Goal: Task Accomplishment & Management: Use online tool/utility

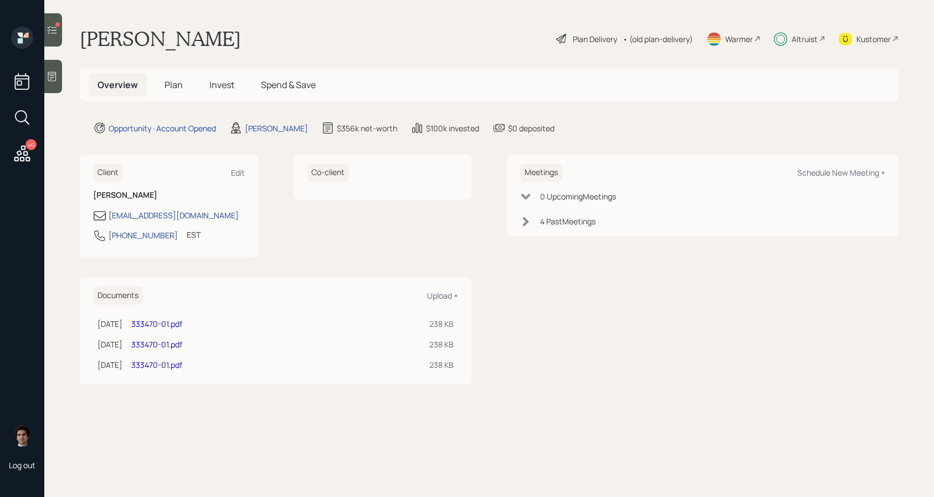
click at [28, 167] on div "40 Log out" at bounding box center [22, 248] width 44 height 497
click at [59, 43] on div at bounding box center [53, 29] width 18 height 33
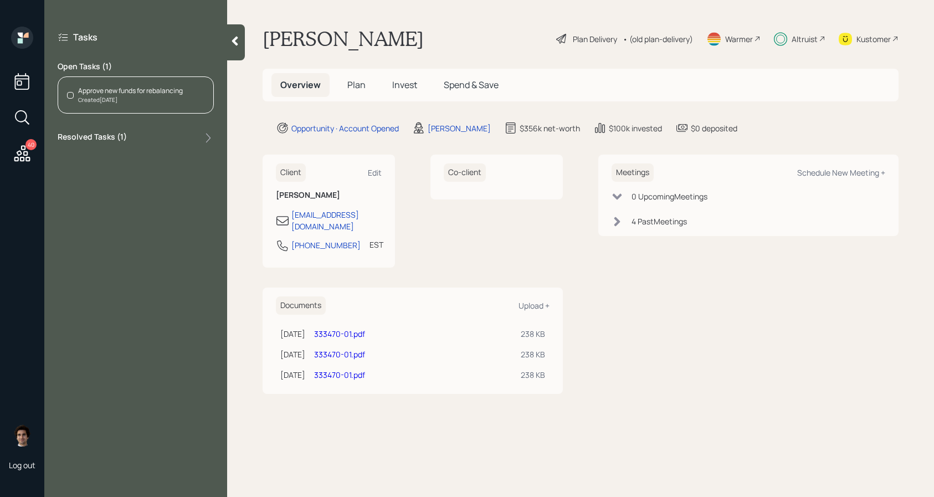
click at [104, 108] on div "Approve new funds for rebalancing Created Today" at bounding box center [136, 94] width 156 height 37
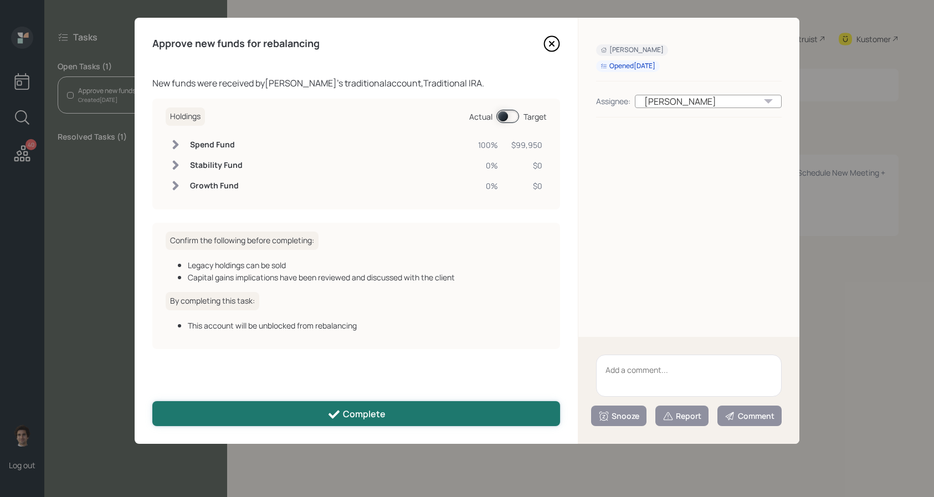
click at [360, 411] on div "Complete" at bounding box center [356, 414] width 58 height 13
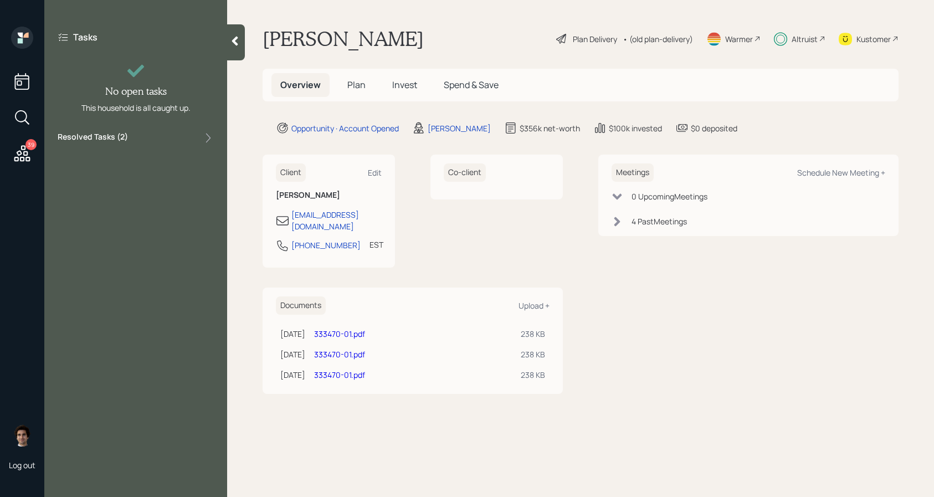
click at [29, 150] on icon at bounding box center [22, 153] width 20 height 20
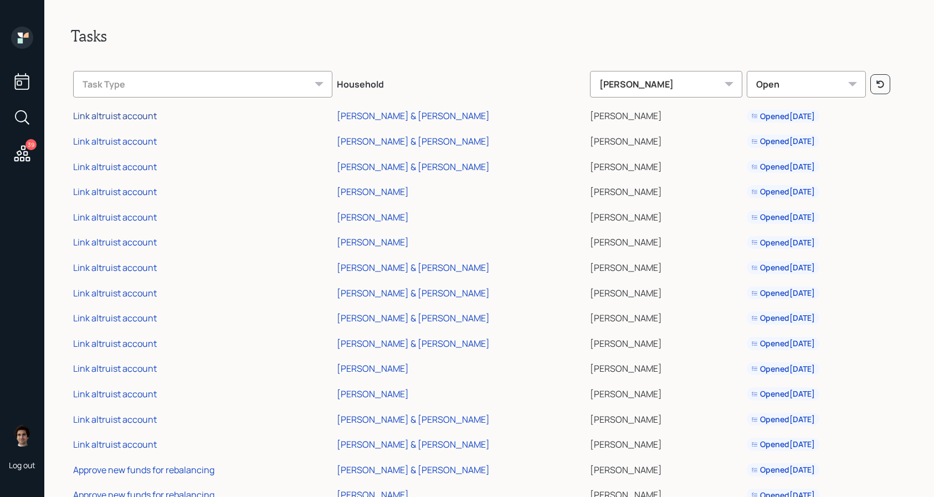
click at [153, 112] on div "Link altruist account" at bounding box center [115, 116] width 84 height 12
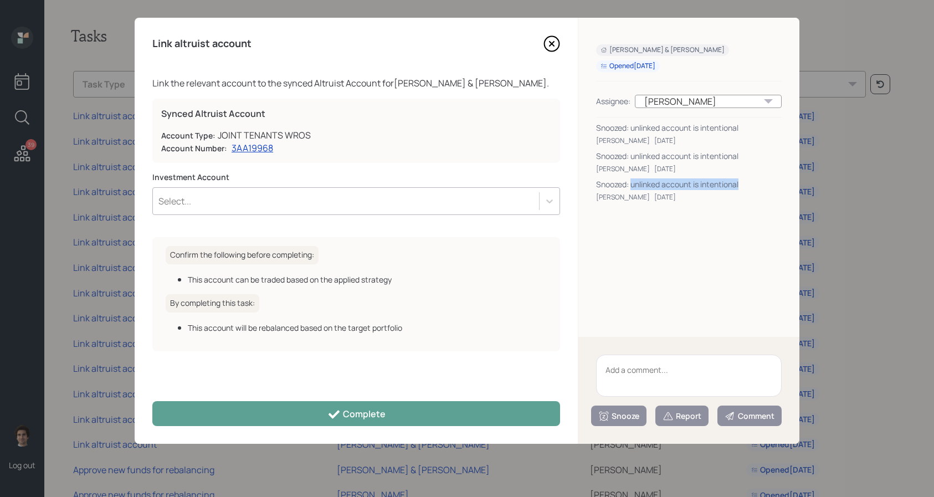
drag, startPoint x: 756, startPoint y: 188, endPoint x: 631, endPoint y: 182, distance: 125.8
click at [631, 182] on div "Snoozed: unlinked account is intentional" at bounding box center [688, 184] width 185 height 12
copy div "unlinked account is intentional"
click at [717, 364] on textarea at bounding box center [688, 375] width 185 height 42
paste textarea "unlinked account is intentional"
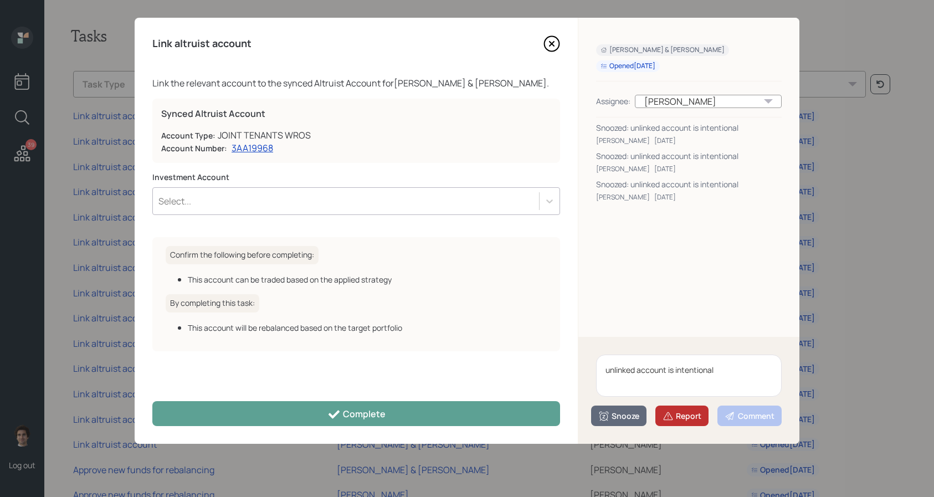
type textarea "unlinked account is intentional"
click at [667, 409] on button "Report" at bounding box center [681, 415] width 53 height 20
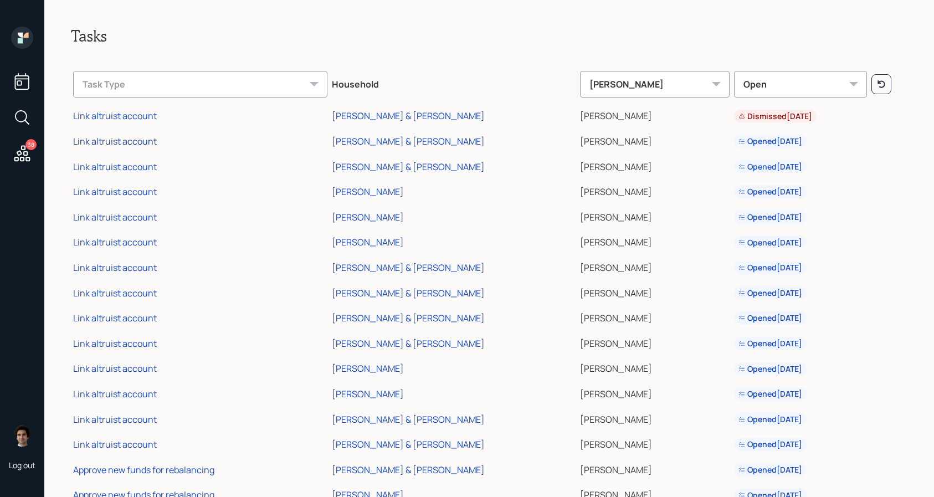
click at [149, 136] on div "Link altruist account" at bounding box center [115, 141] width 84 height 12
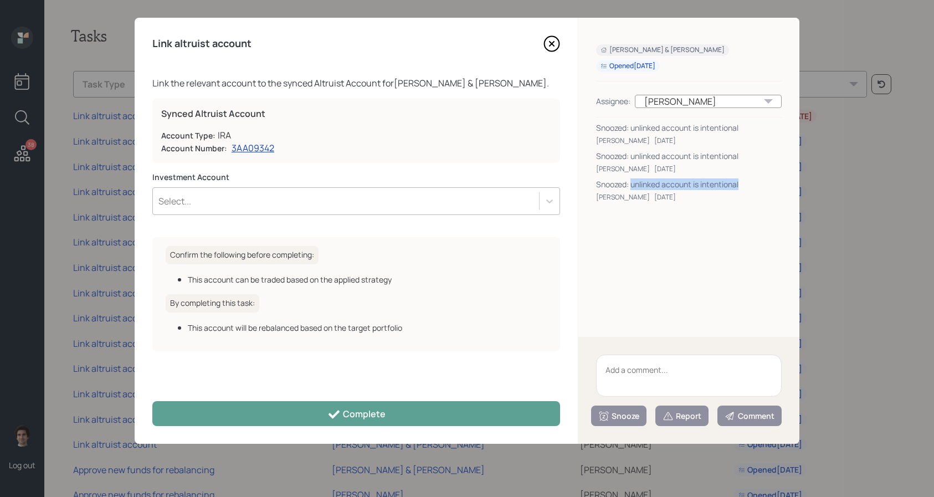
drag, startPoint x: 740, startPoint y: 184, endPoint x: 631, endPoint y: 188, distance: 109.2
click at [631, 188] on div "Snoozed: unlinked account is intentional" at bounding box center [688, 184] width 185 height 12
copy div "unlinked account is intentional"
click at [665, 368] on textarea at bounding box center [688, 375] width 185 height 42
paste textarea "unlinked account is intentional"
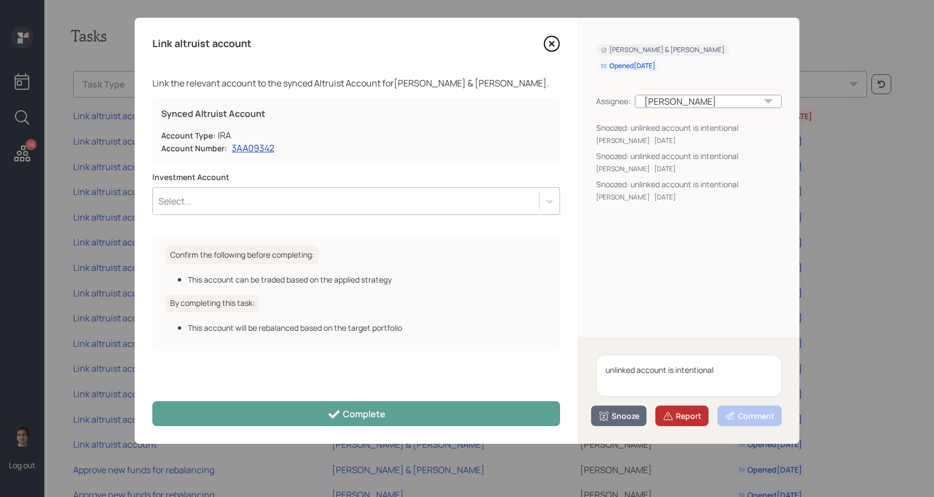
type textarea "unlinked account is intentional"
click at [683, 413] on div "Report" at bounding box center [681, 415] width 39 height 11
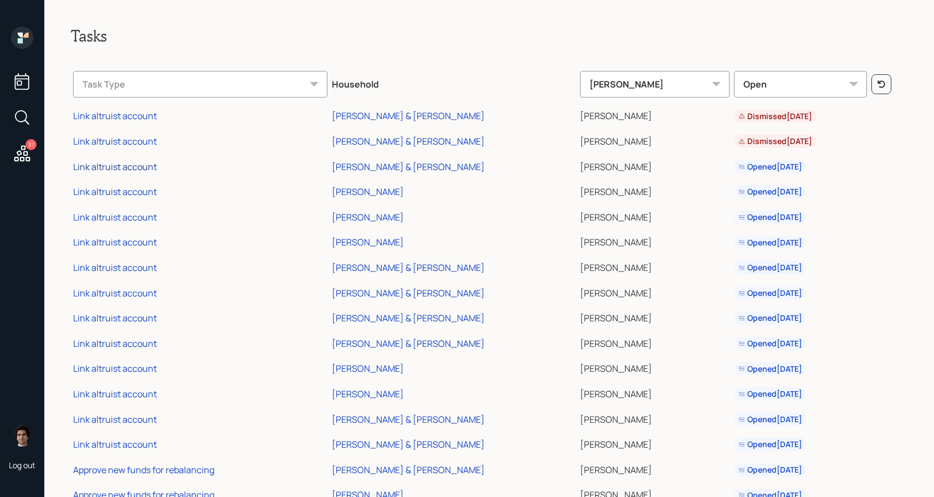
click at [131, 167] on div "Link altruist account" at bounding box center [115, 167] width 84 height 12
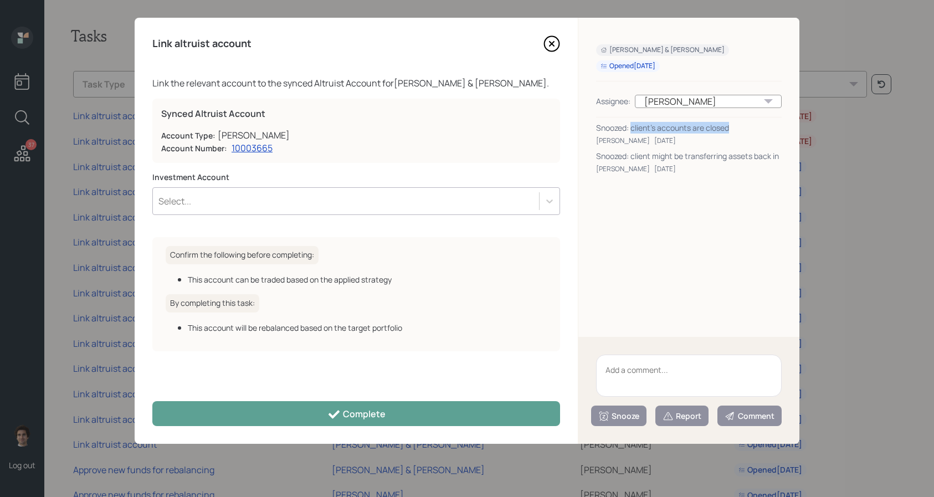
drag, startPoint x: 738, startPoint y: 122, endPoint x: 631, endPoint y: 126, distance: 106.4
click at [631, 126] on div "Snoozed: client's accounts are closed" at bounding box center [688, 128] width 185 height 12
copy div "client's accounts are closed"
click at [651, 404] on div "Snooze Report Comment" at bounding box center [688, 390] width 221 height 107
click at [651, 386] on textarea at bounding box center [688, 375] width 185 height 42
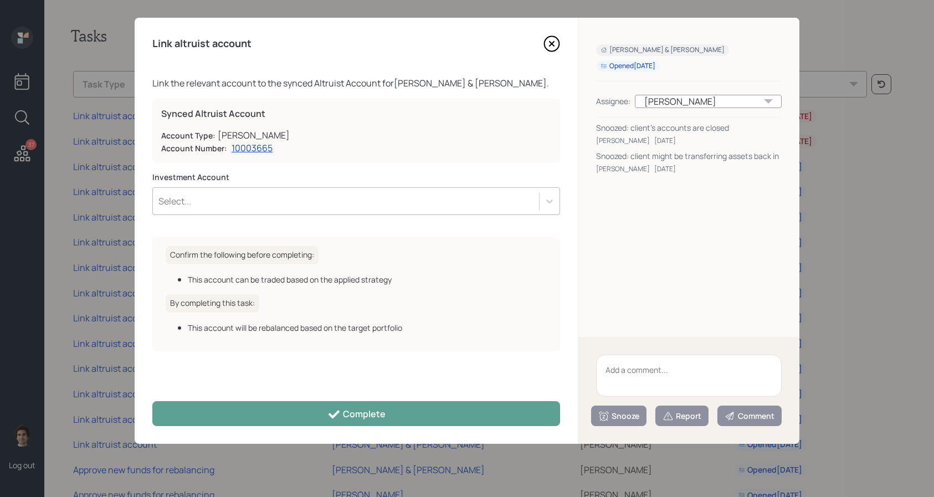
paste textarea "client's accounts are closed"
type textarea "client's accounts are closed"
click at [679, 416] on div "Report" at bounding box center [681, 415] width 39 height 11
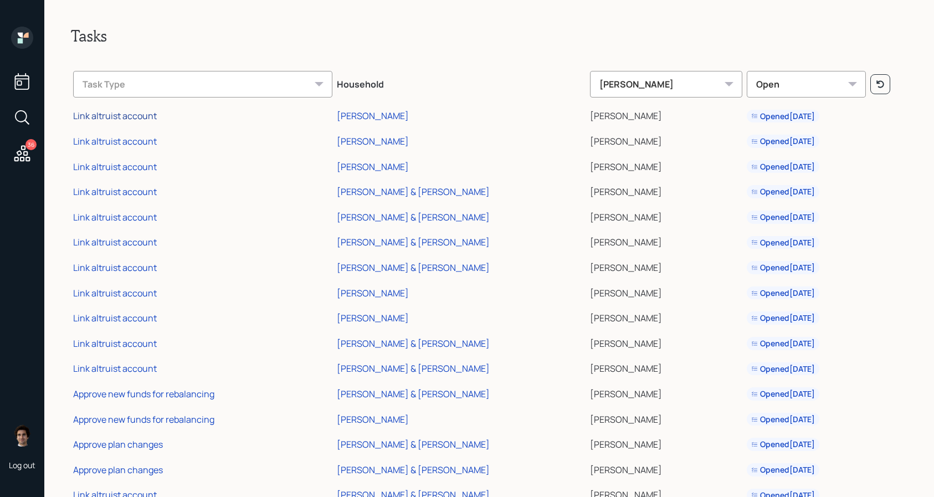
click at [147, 117] on div "Link altruist account" at bounding box center [115, 116] width 84 height 12
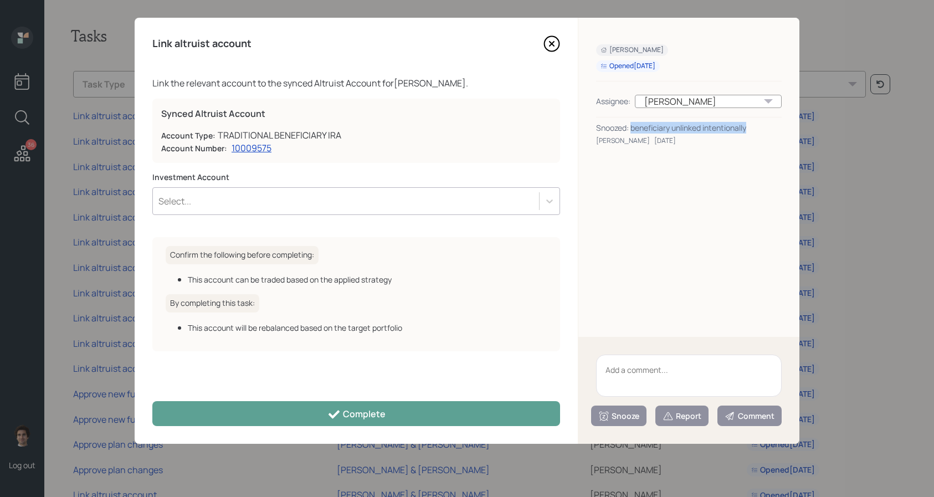
drag, startPoint x: 752, startPoint y: 127, endPoint x: 632, endPoint y: 126, distance: 120.2
click at [632, 126] on div "Snoozed: beneficiary unlinked intentionally" at bounding box center [688, 128] width 185 height 12
copy div "beneficiary unlinked intentionally"
click at [664, 380] on textarea at bounding box center [688, 375] width 185 height 42
paste textarea "beneficiary unlinked intentionally"
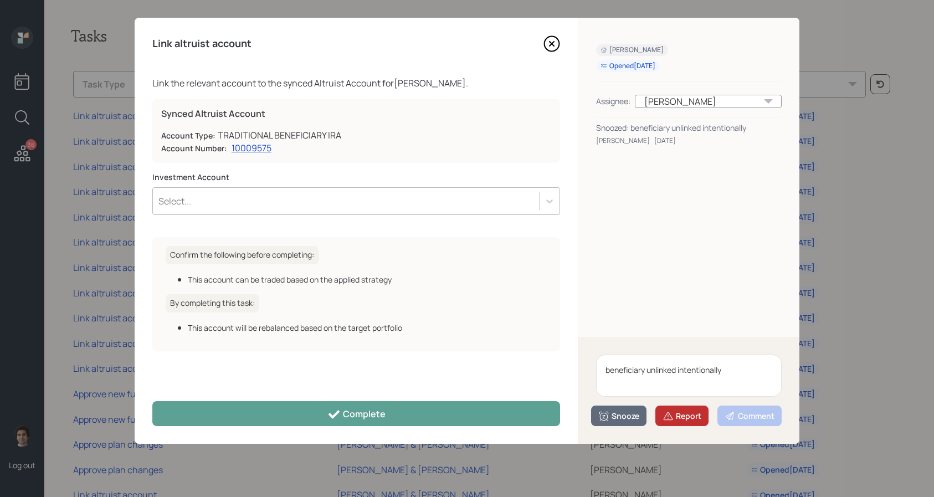
type textarea "beneficiary unlinked intentionally"
click at [674, 414] on div "Report" at bounding box center [681, 415] width 39 height 11
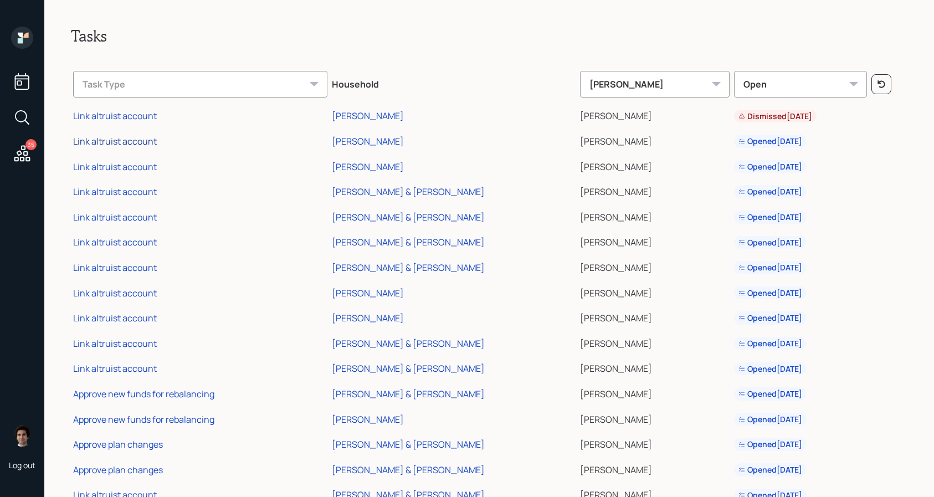
click at [150, 140] on div "Link altruist account" at bounding box center [115, 141] width 84 height 12
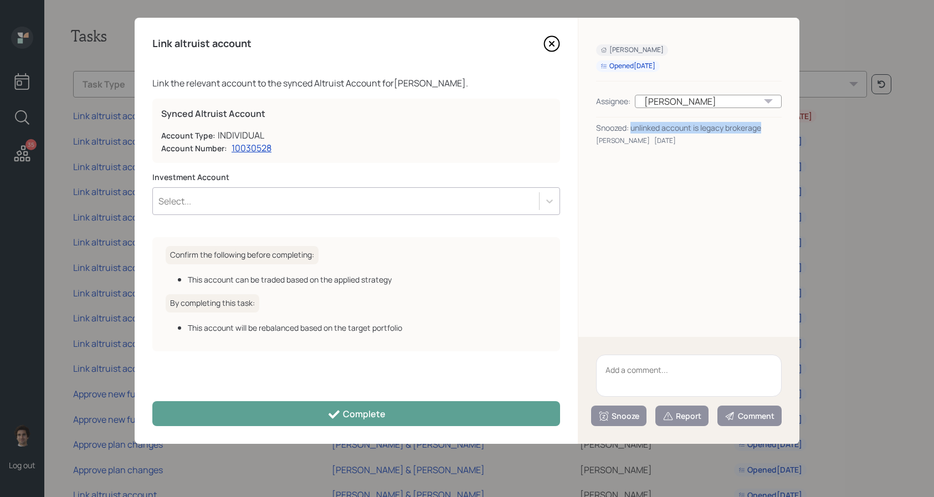
drag, startPoint x: 764, startPoint y: 124, endPoint x: 632, endPoint y: 125, distance: 131.2
click at [632, 125] on div "Snoozed: unlinked account is legacy brokerage" at bounding box center [688, 128] width 185 height 12
copy div "unlinked account is legacy brokerage"
click at [693, 362] on textarea at bounding box center [688, 375] width 185 height 42
paste textarea "unlinked account is legacy brokerage"
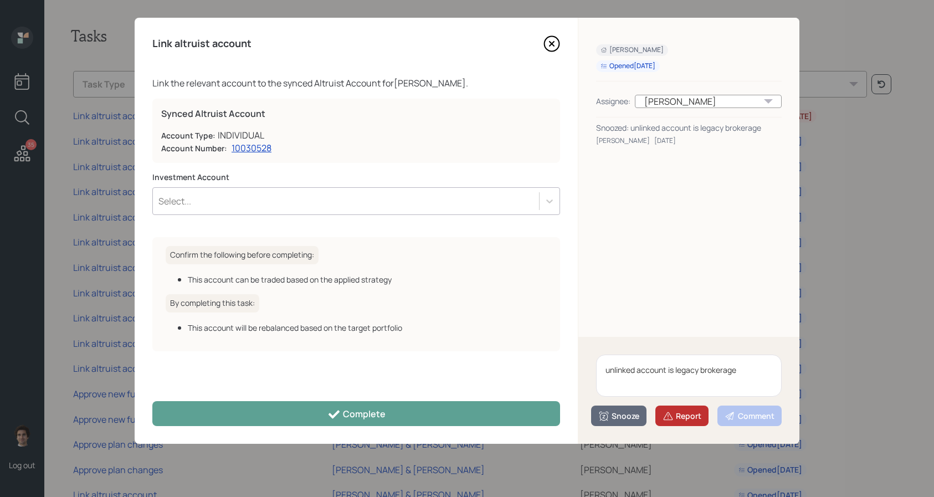
type textarea "unlinked account is legacy brokerage"
click at [691, 416] on div "Report" at bounding box center [681, 415] width 39 height 11
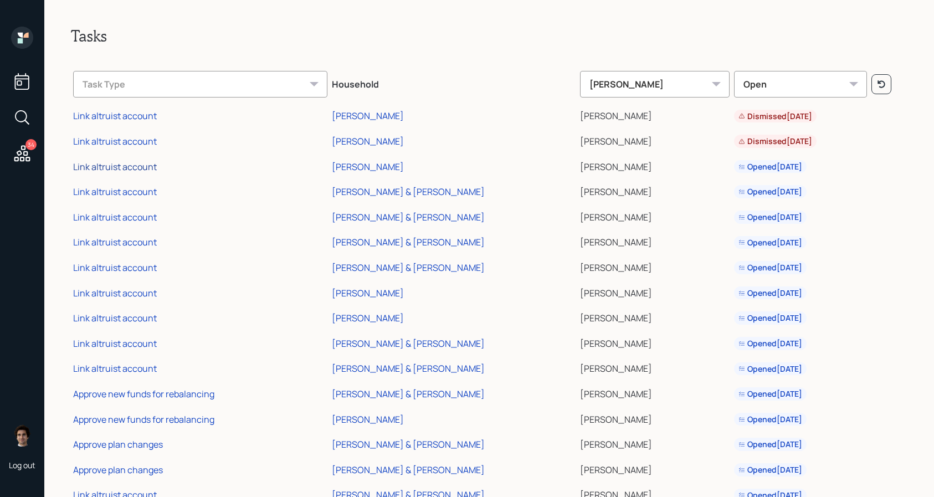
click at [146, 169] on div "Link altruist account" at bounding box center [115, 167] width 84 height 12
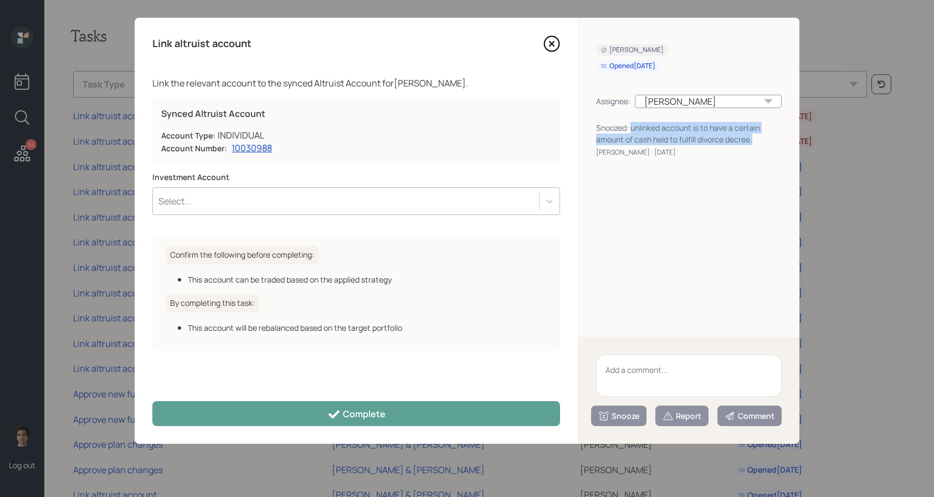
drag, startPoint x: 757, startPoint y: 135, endPoint x: 632, endPoint y: 127, distance: 124.8
click at [632, 127] on div "Snoozed: unlinked account is to have a certain amount of cash held to fulfill d…" at bounding box center [688, 133] width 185 height 23
copy div "unlinked account is to have a certain amount of cash held to fulfill divorce de…"
click at [670, 372] on textarea at bounding box center [688, 375] width 185 height 42
paste textarea "unlinked account is to have a certain amount of cash held to fulfill divorce de…"
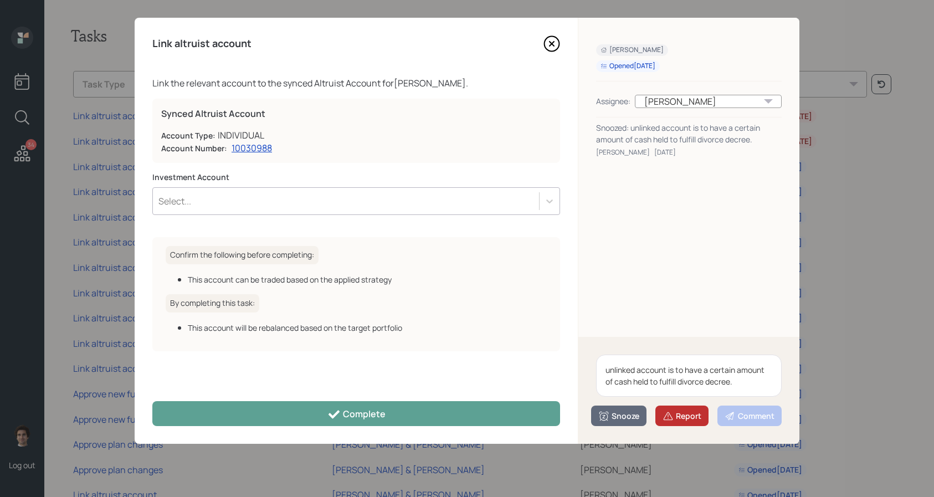
type textarea "unlinked account is to have a certain amount of cash held to fulfill divorce de…"
click at [685, 408] on button "Report" at bounding box center [681, 415] width 53 height 20
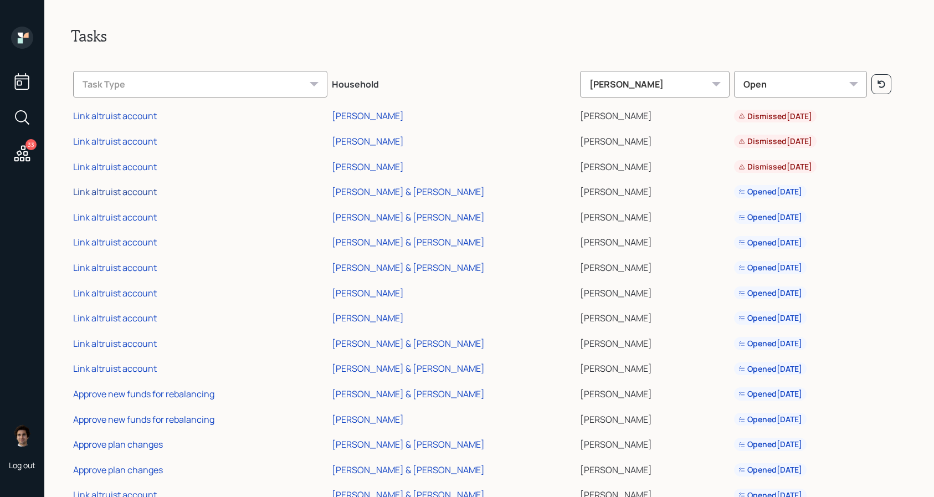
click at [136, 189] on div "Link altruist account" at bounding box center [115, 191] width 84 height 12
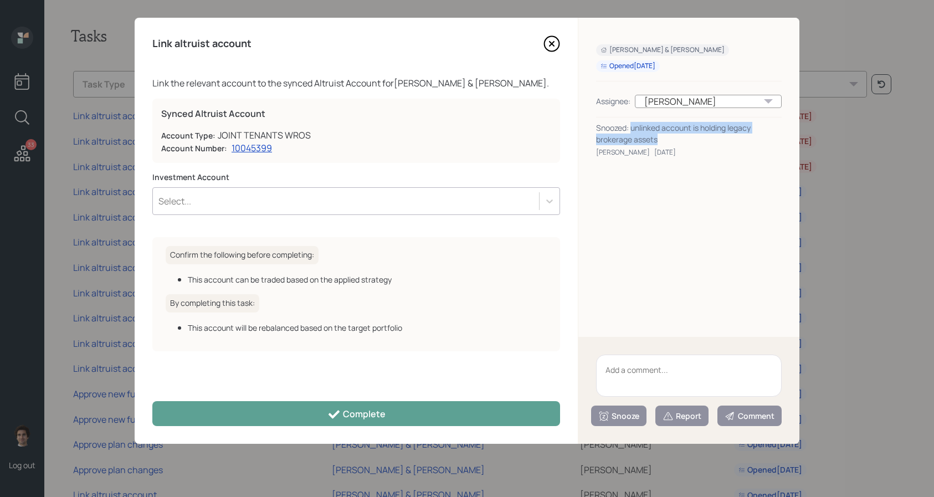
drag, startPoint x: 663, startPoint y: 141, endPoint x: 631, endPoint y: 127, distance: 35.0
click at [631, 127] on div "Snoozed: unlinked account is holding legacy brokerage assets" at bounding box center [688, 133] width 185 height 23
copy div "unlinked account is holding legacy brokerage assets"
click at [640, 377] on textarea at bounding box center [688, 375] width 185 height 42
paste textarea "unlinked account is holding legacy brokerage assets"
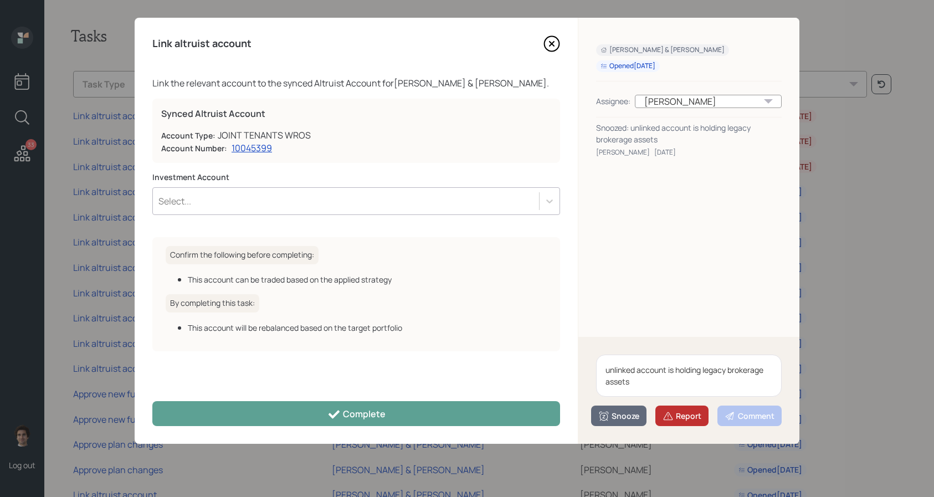
type textarea "unlinked account is holding legacy brokerage assets"
click at [674, 409] on button "Report" at bounding box center [681, 415] width 53 height 20
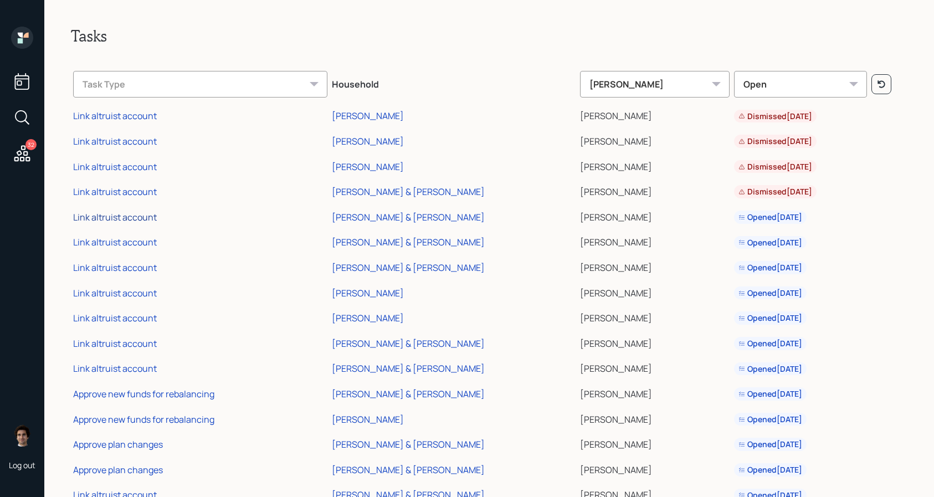
click at [142, 219] on div "Link altruist account" at bounding box center [115, 217] width 84 height 12
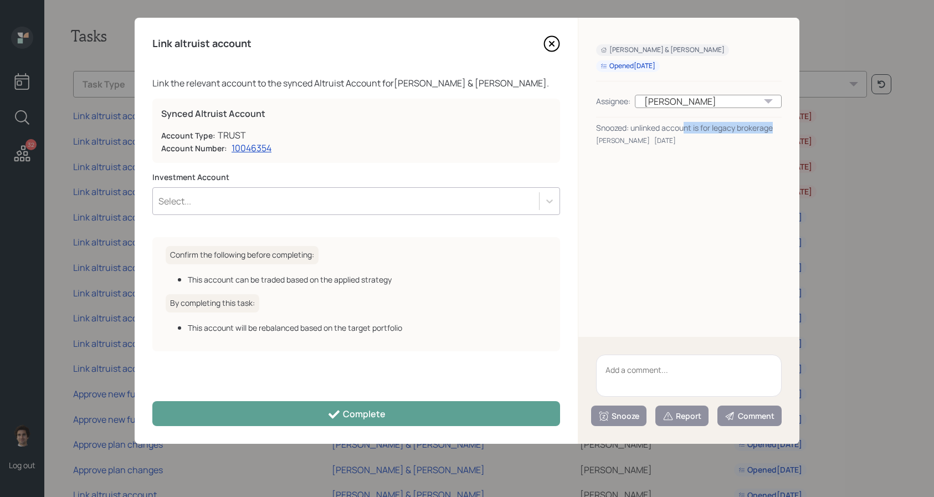
drag, startPoint x: 777, startPoint y: 126, endPoint x: 684, endPoint y: 126, distance: 93.0
click at [684, 126] on div "Snoozed: unlinked account is for legacy brokerage" at bounding box center [688, 128] width 185 height 12
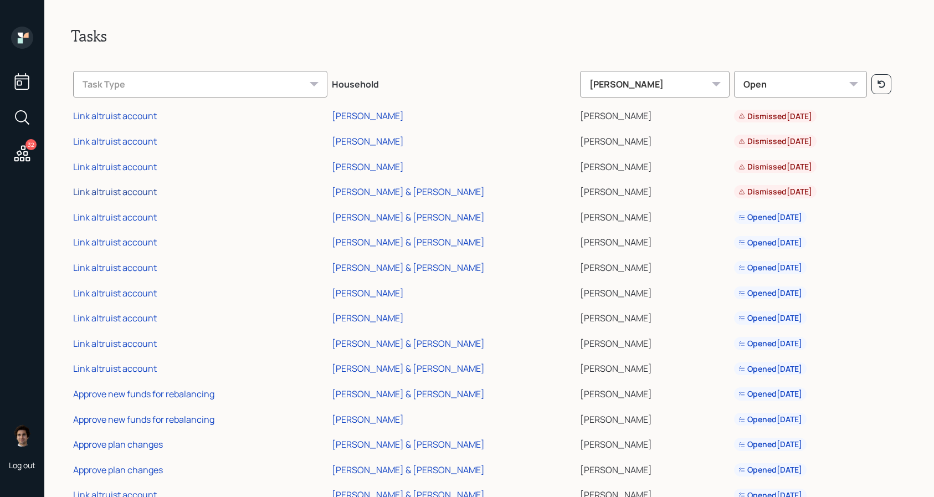
click at [97, 194] on div "Link altruist account" at bounding box center [115, 191] width 84 height 12
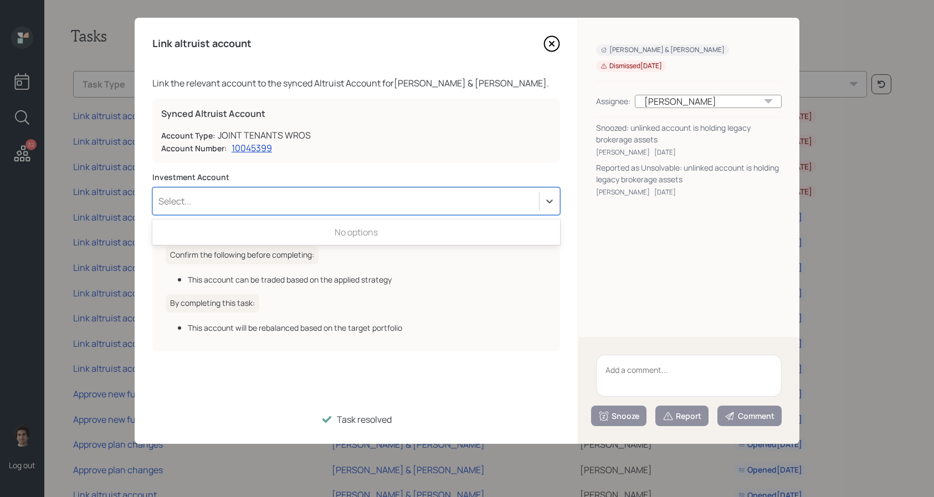
click at [270, 194] on div "Select..." at bounding box center [346, 201] width 386 height 19
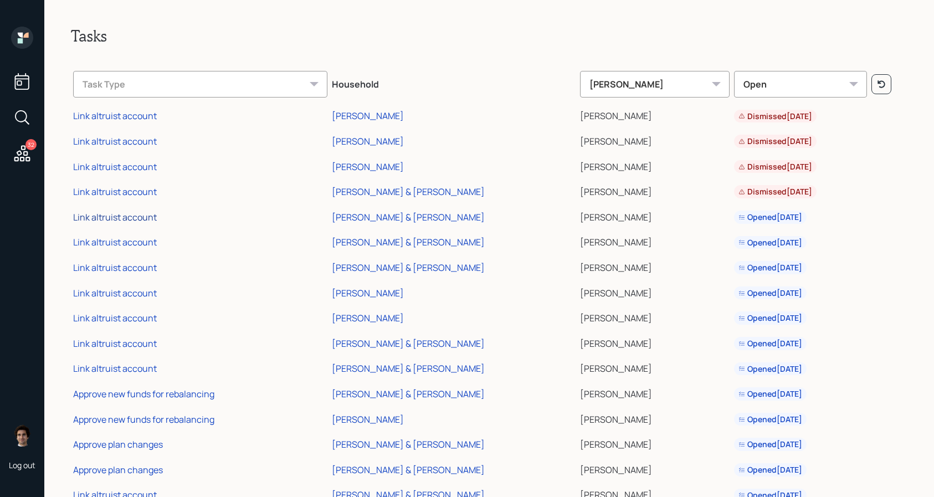
click at [81, 221] on div "Link altruist account" at bounding box center [115, 217] width 84 height 12
click at [107, 193] on div "Link altruist account" at bounding box center [115, 191] width 84 height 12
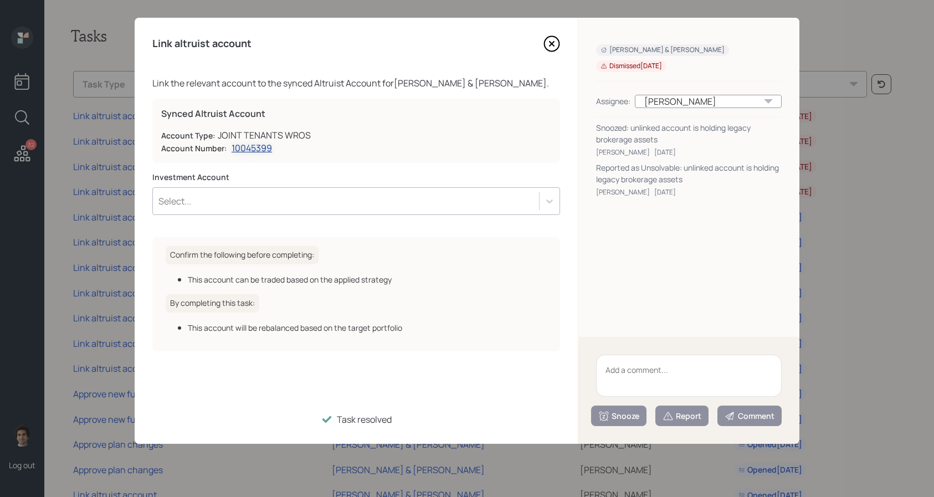
click at [257, 146] on div "10045399" at bounding box center [251, 148] width 40 height 12
click at [685, 358] on textarea at bounding box center [688, 375] width 185 height 42
click at [433, 212] on div "Select..." at bounding box center [356, 201] width 408 height 28
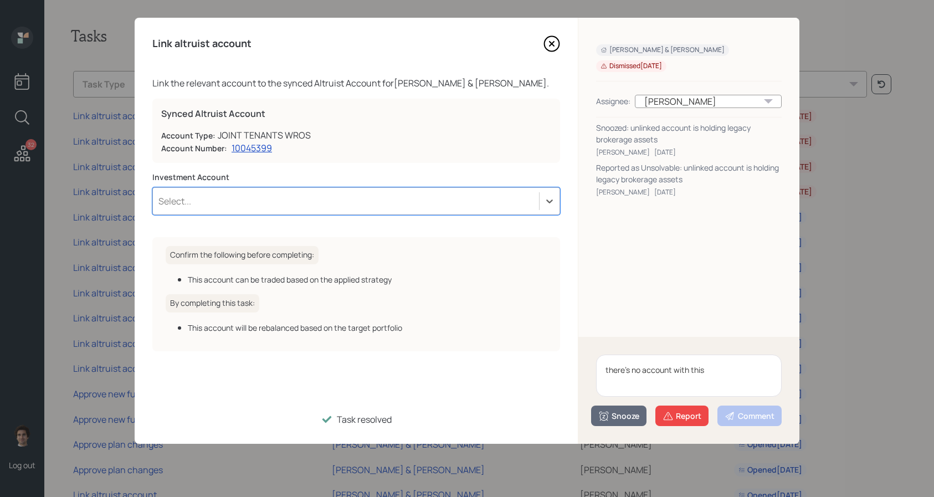
click at [433, 212] on div "Select..." at bounding box center [356, 201] width 408 height 28
click at [759, 374] on textarea "there's no account with this" at bounding box center [688, 375] width 185 height 42
type textarea "there's no account with this account number"
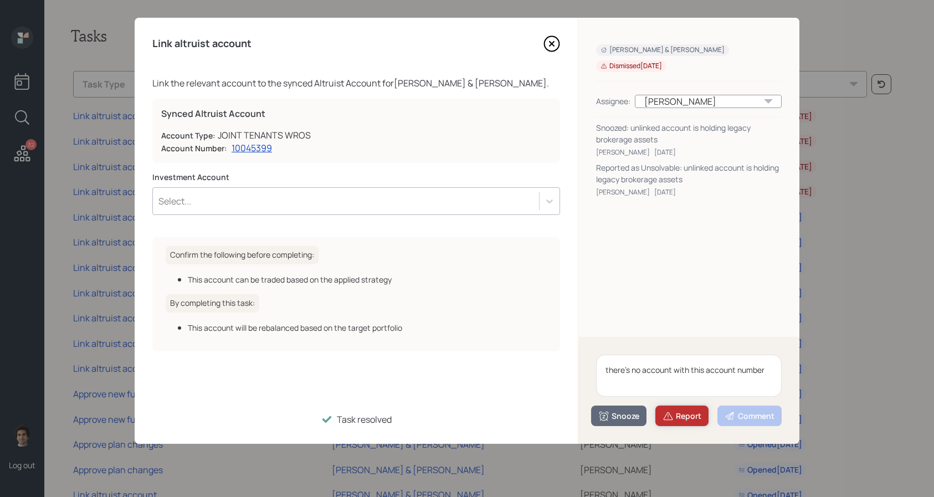
click at [702, 421] on button "Report" at bounding box center [681, 415] width 53 height 20
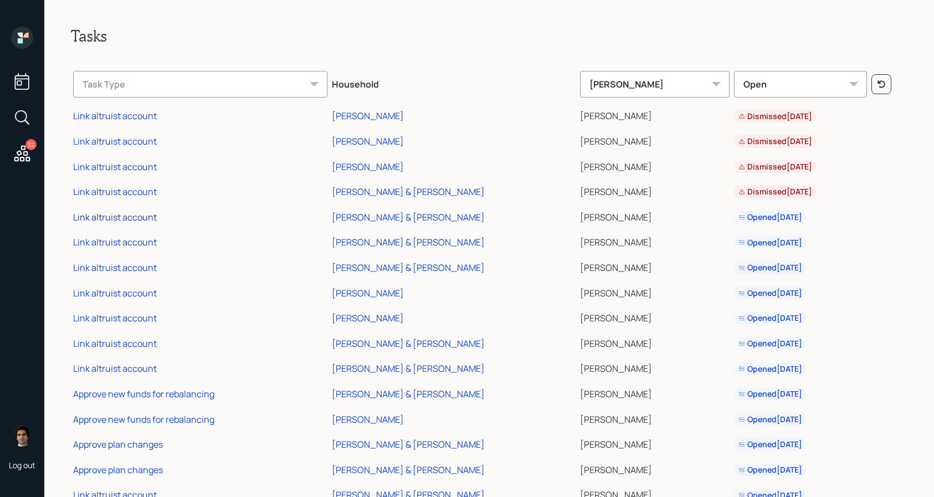
click at [153, 218] on div "Link altruist account" at bounding box center [115, 217] width 84 height 12
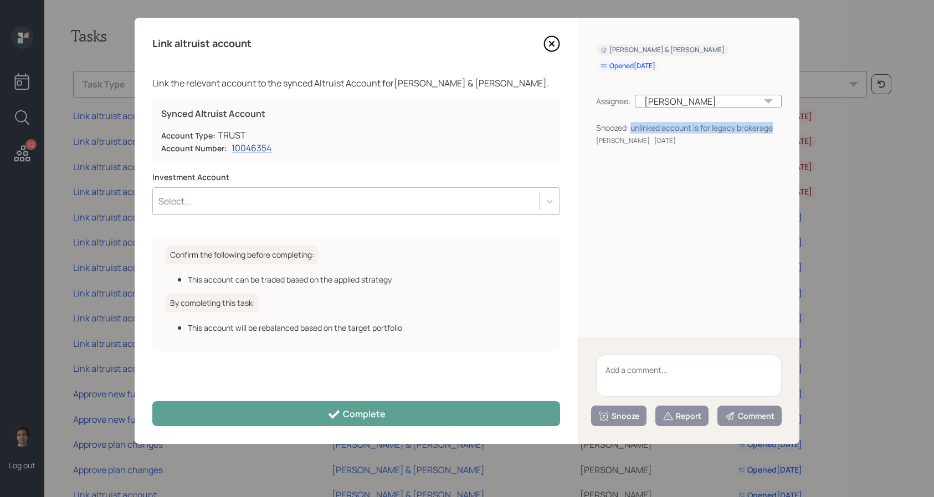
drag, startPoint x: 774, startPoint y: 131, endPoint x: 632, endPoint y: 122, distance: 142.0
click at [632, 122] on div "Snoozed: unlinked account is for legacy brokerage" at bounding box center [688, 128] width 185 height 12
copy div "unlinked account is for legacy brokerage"
click at [708, 375] on textarea at bounding box center [688, 375] width 185 height 42
paste textarea "unlinked account is for legacy brokerage"
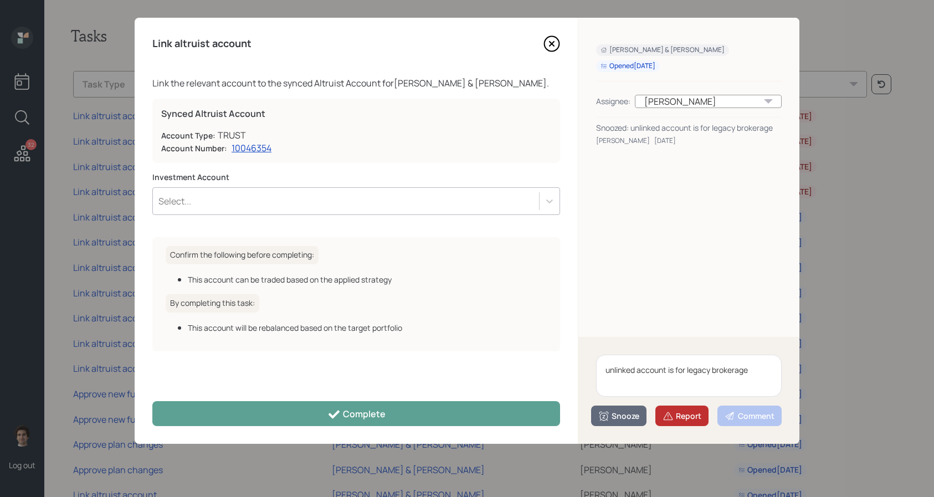
type textarea "unlinked account is for legacy brokerage"
click at [691, 412] on div "Report" at bounding box center [681, 415] width 39 height 11
